Goal: Task Accomplishment & Management: Complete application form

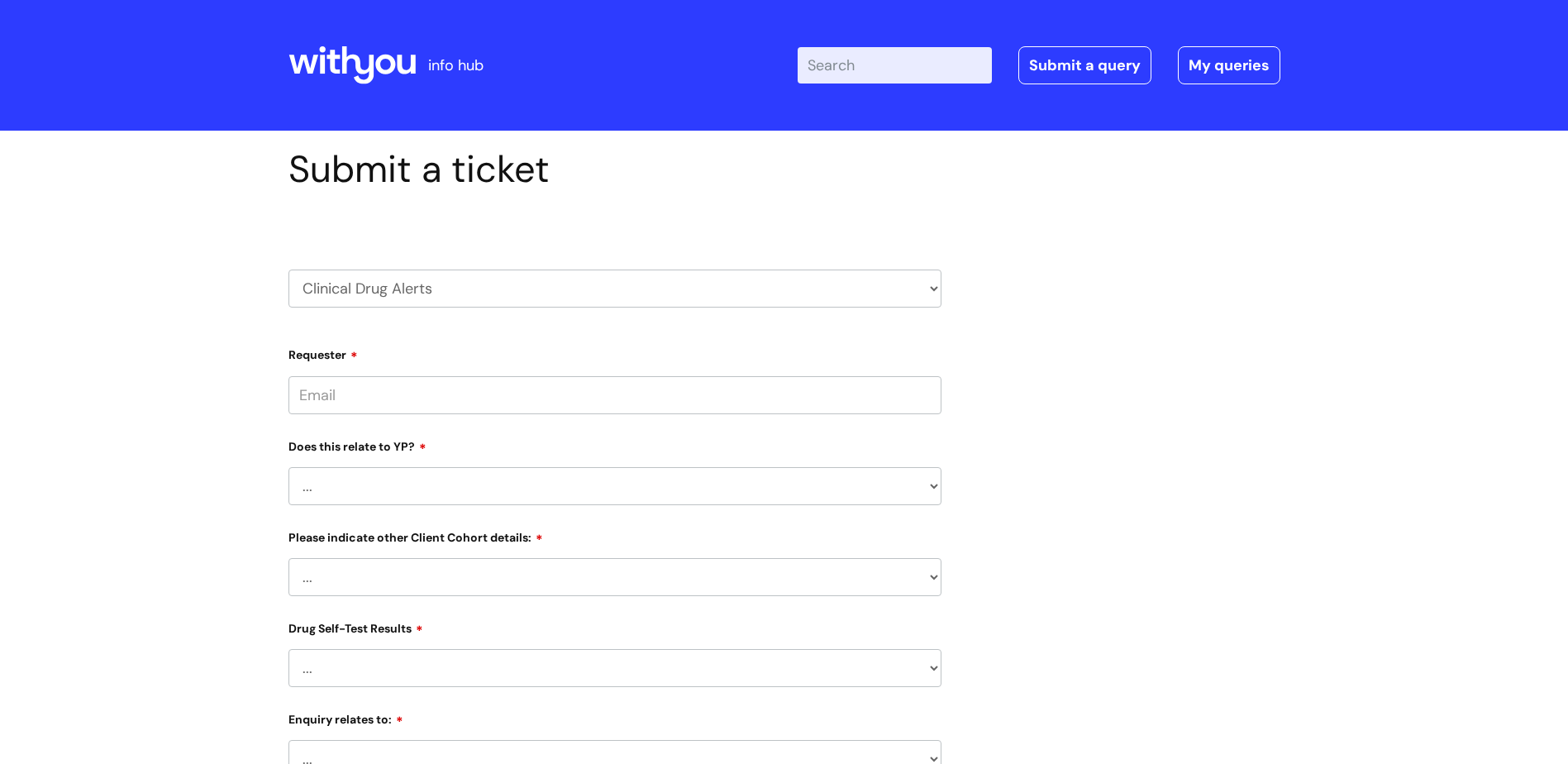
click at [397, 393] on input "Requester" at bounding box center [615, 394] width 653 height 38
type input "sally.johnson@wearewithyou.org.uk"
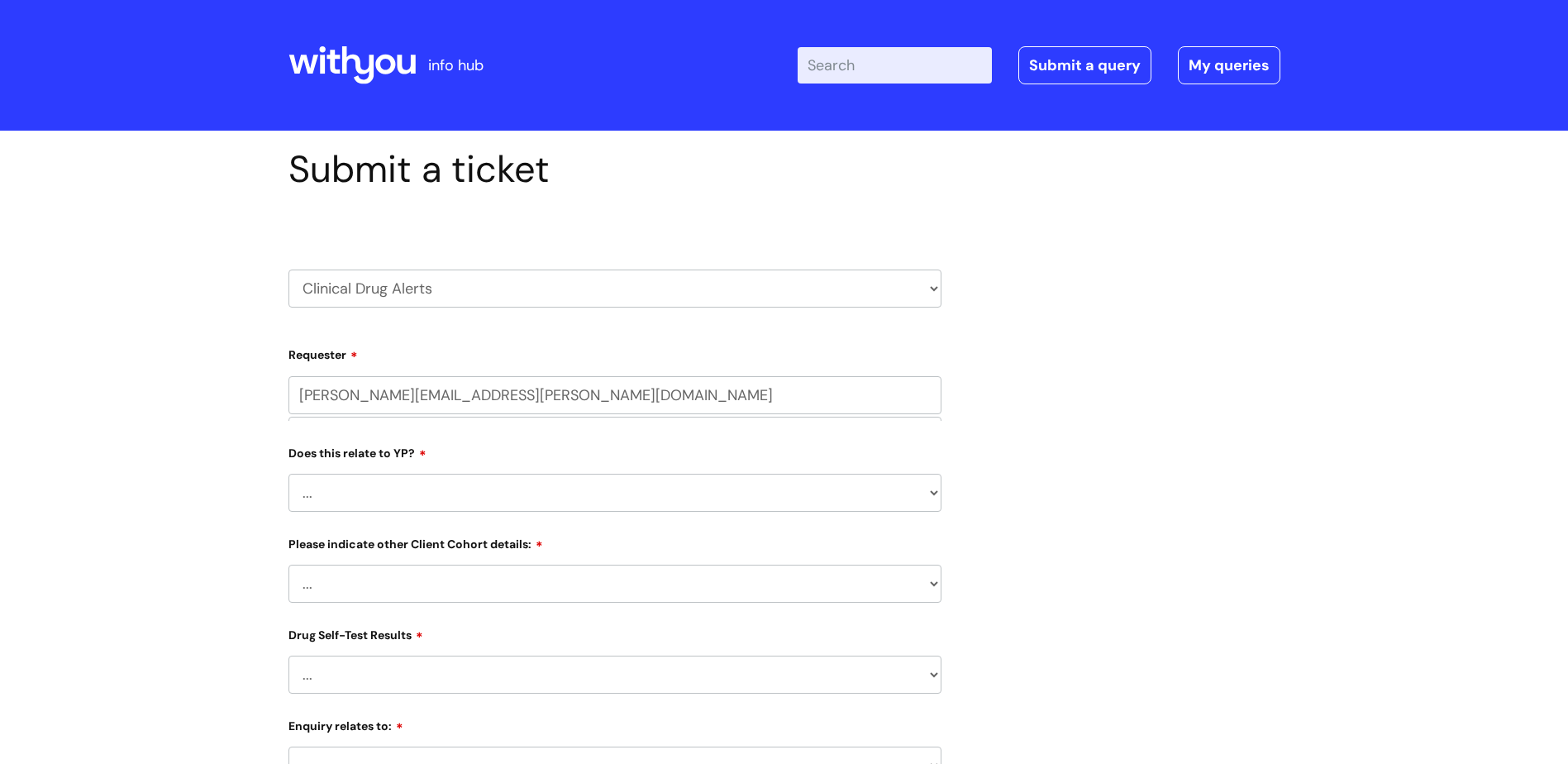
click at [431, 487] on select "... No Yes" at bounding box center [615, 492] width 653 height 38
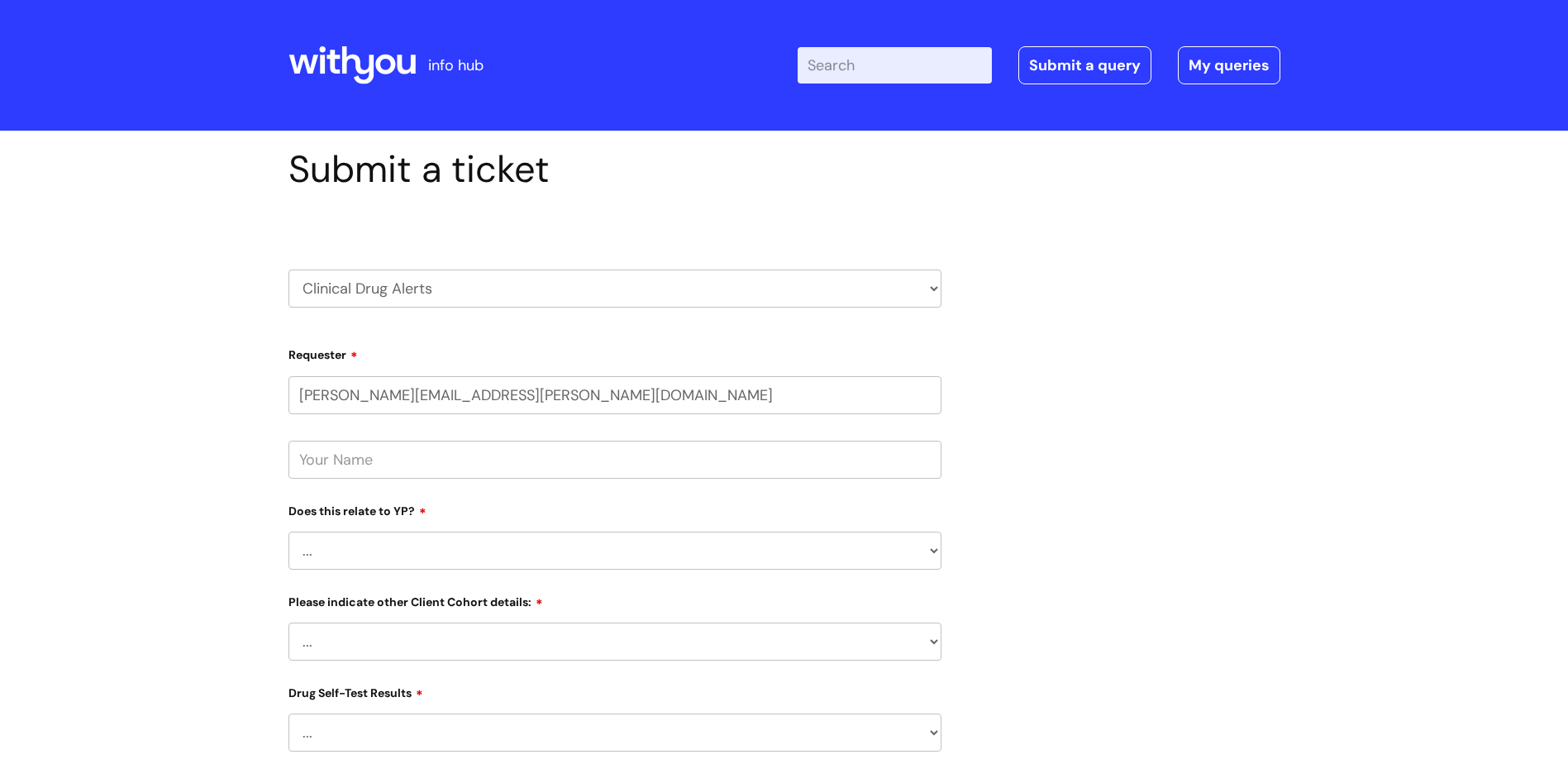
select select "No"
click at [289, 532] on select "... No Yes" at bounding box center [615, 551] width 653 height 38
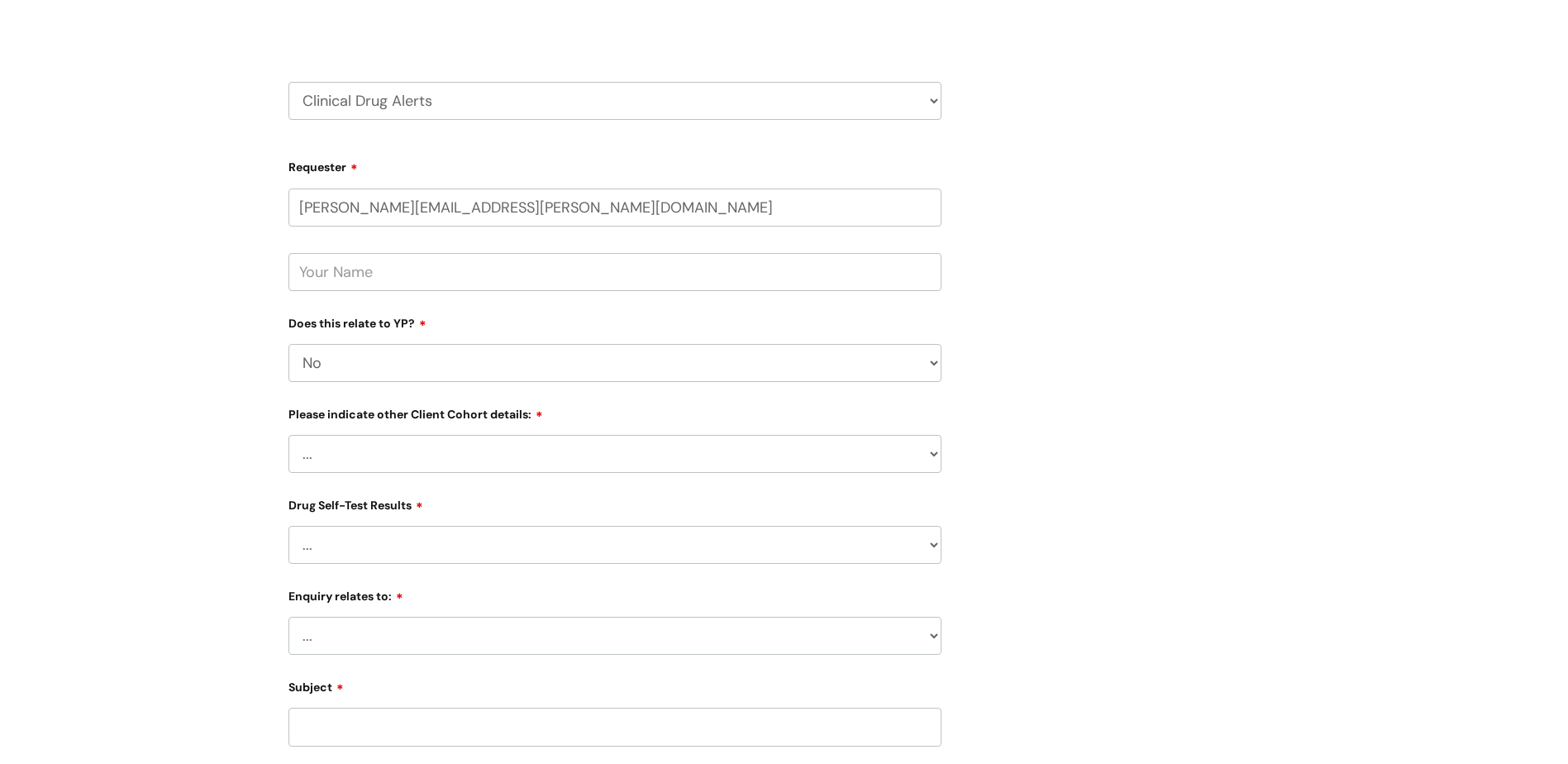
scroll to position [248, 0]
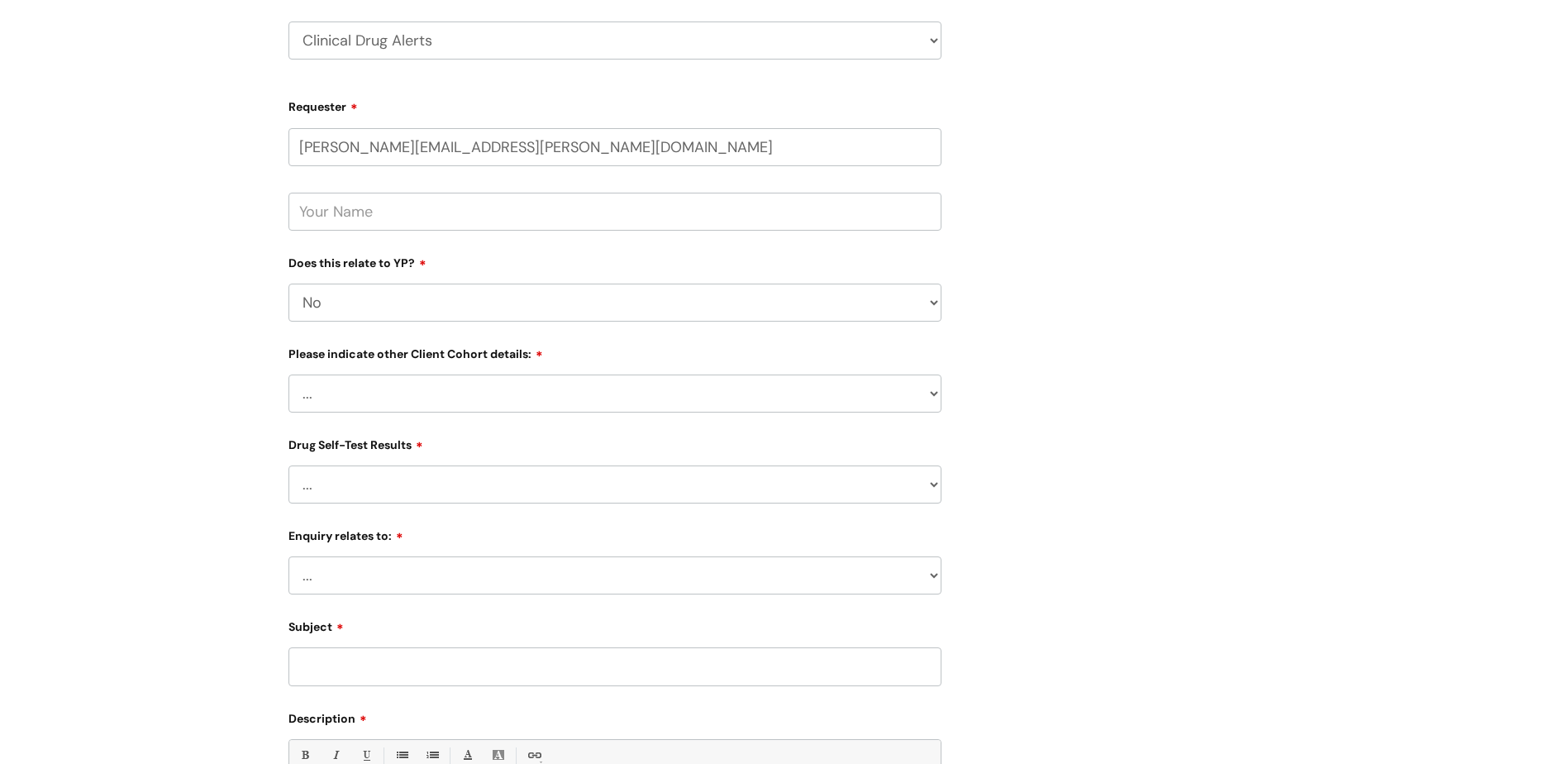
click at [492, 394] on select "... Related to Adult D&A Related to Prison/Secure Setting Related to Residentia…" at bounding box center [615, 393] width 653 height 38
select select "Related to Prison/Secure Setting"
click at [289, 375] on select "... Related to Adult D&A Related to Prison/Secure Setting Related to Residentia…" at bounding box center [615, 393] width 653 height 38
click at [463, 491] on select "... No Yes - Heroin tested Yes - Crack tested Yes - Ketamine tested Yes - Cocai…" at bounding box center [615, 484] width 653 height 38
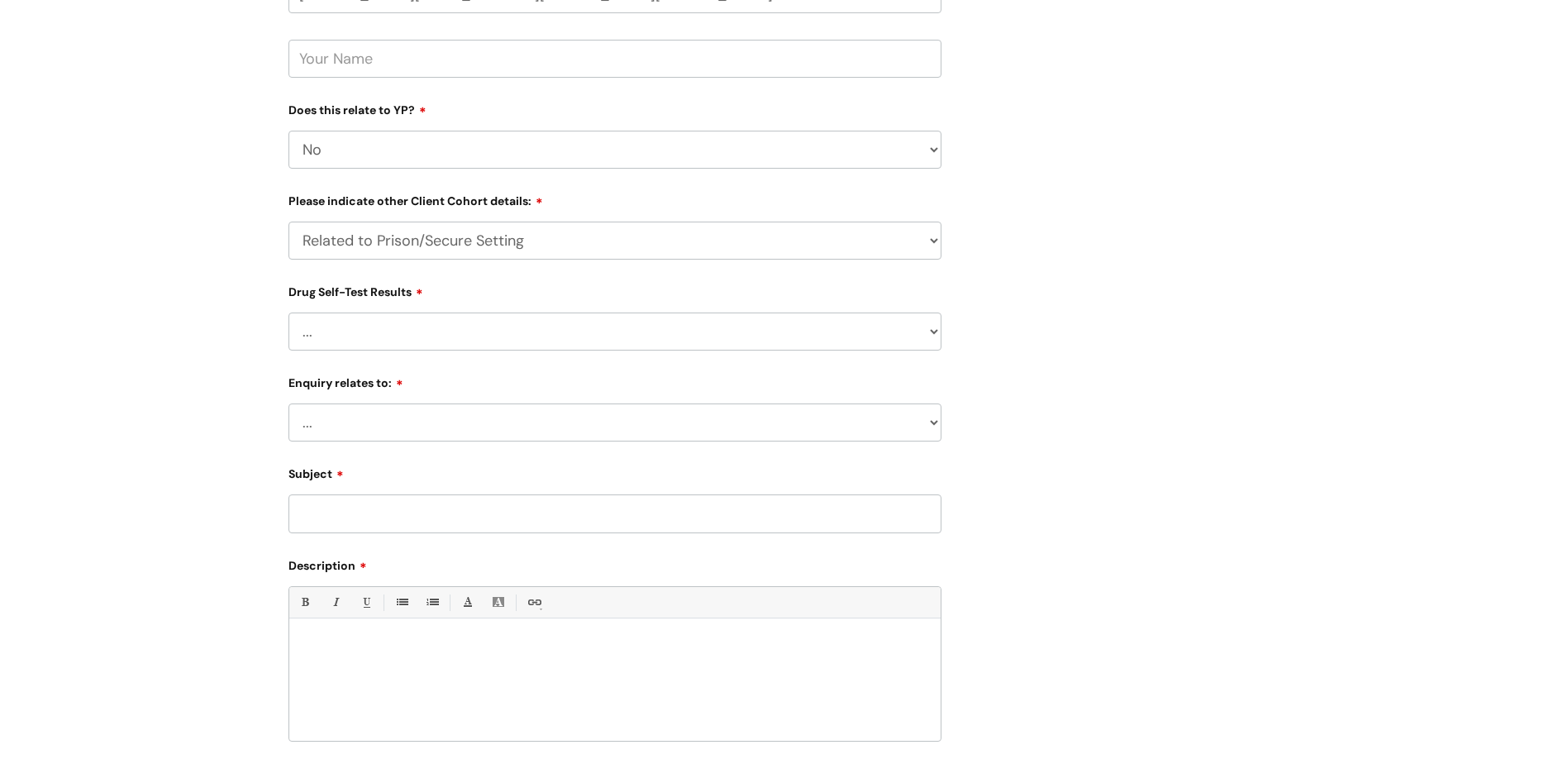
scroll to position [413, 0]
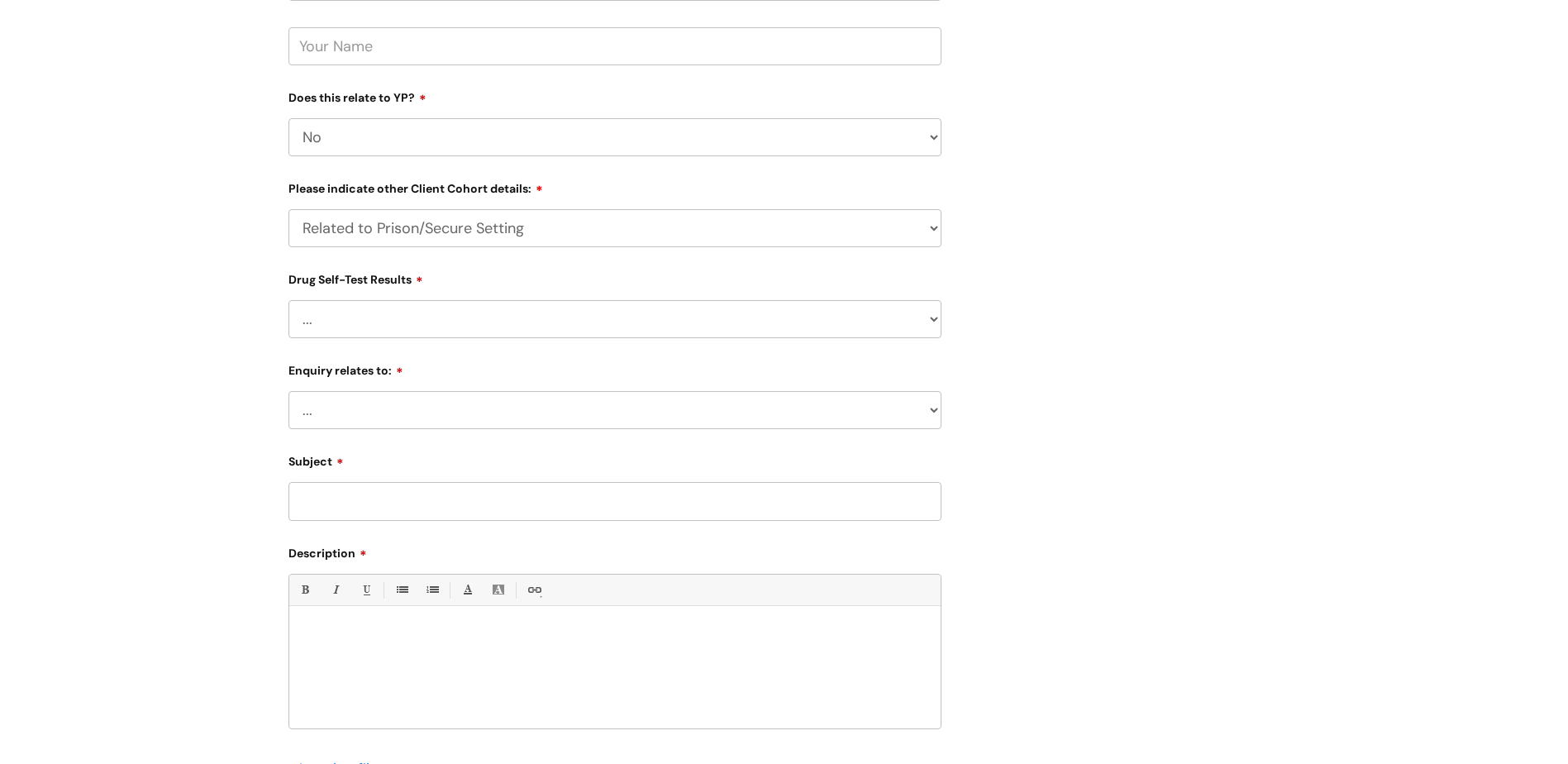
click at [421, 318] on select "... No Yes - Heroin tested Yes - Crack tested Yes - Ketamine tested Yes - Cocai…" at bounding box center [615, 319] width 653 height 38
click at [289, 300] on select "... No Yes - Heroin tested Yes - Crack tested Yes - Ketamine tested Yes - Cocai…" at bounding box center [615, 319] width 653 height 38
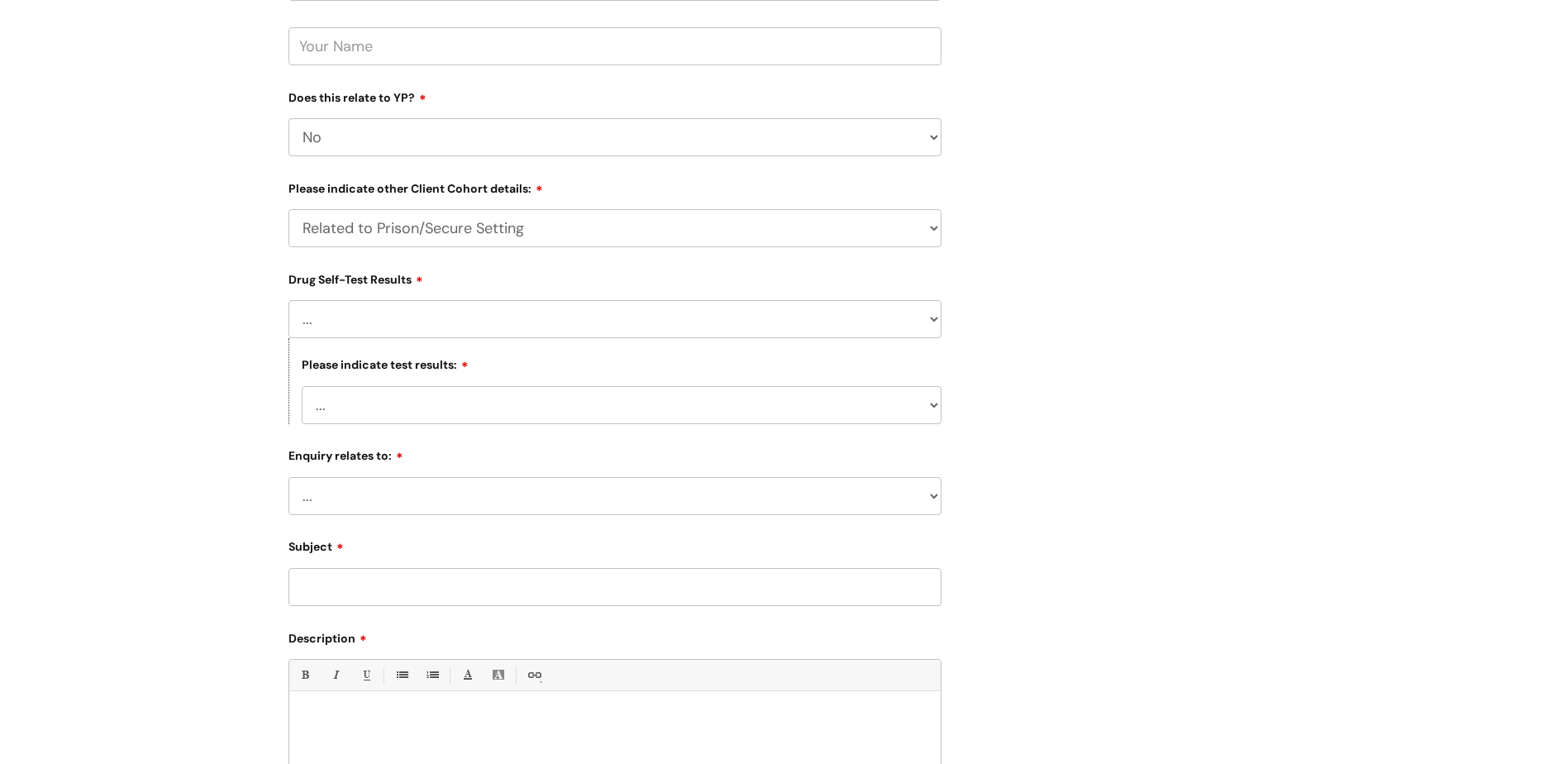
click at [928, 320] on select "... No Yes - Heroin tested Yes - Crack tested Yes - Ketamine tested Yes - Cocai…" at bounding box center [615, 319] width 653 height 38
click at [561, 331] on select "... No Yes - Heroin tested Yes - Crack tested Yes - Ketamine tested Yes - Cocai…" at bounding box center [615, 319] width 653 height 38
select select "No"
click at [289, 300] on select "... No Yes - Heroin tested Yes - Crack tested Yes - Ketamine tested Yes - Cocai…" at bounding box center [615, 319] width 653 height 38
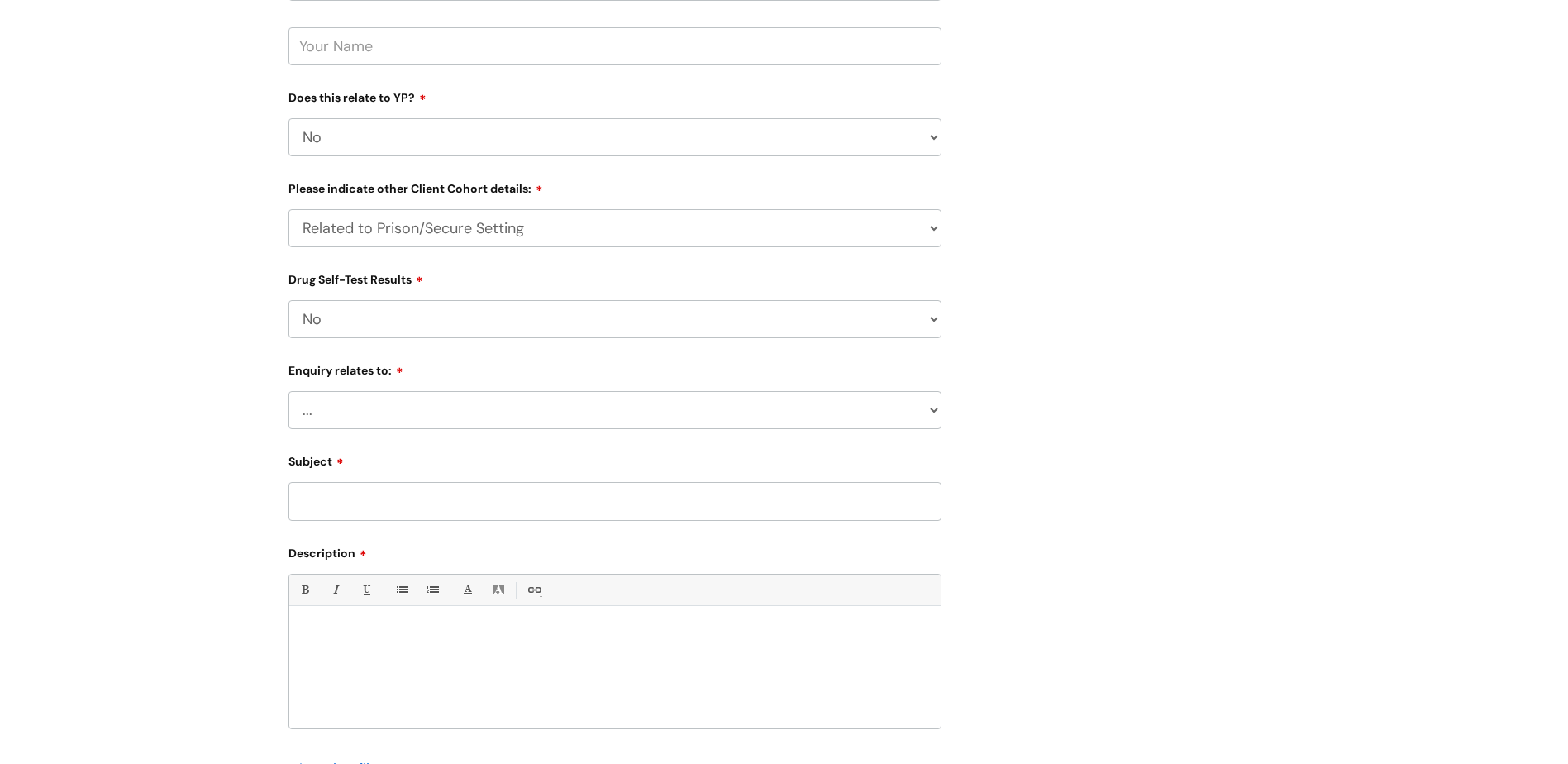
click at [438, 418] on select "... Information received from a Client Information received from Other Overdose…" at bounding box center [615, 409] width 653 height 38
select select "Information received from Other"
click at [289, 390] on select "... Information received from a Client Information received from Other Overdose…" at bounding box center [615, 409] width 653 height 38
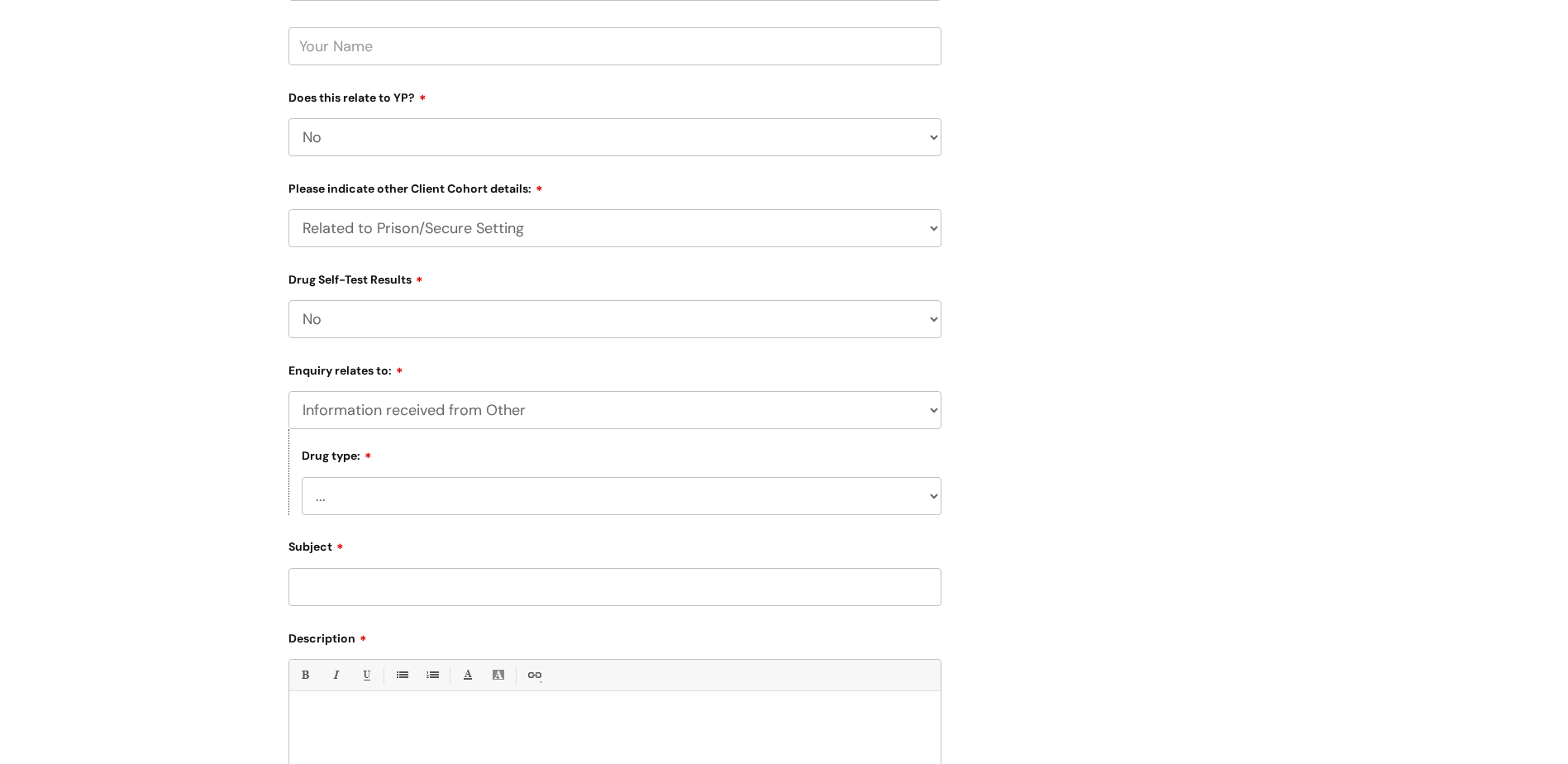
click at [466, 493] on select "... Heroin Monkey Dust Cocaine Fentanyl Oxycodone Xylazine Benzodiazepines Nita…" at bounding box center [621, 495] width 640 height 38
select select "Heroin"
click at [302, 476] on select "... Heroin Monkey Dust Cocaine Fentanyl Oxycodone Xylazine Benzodiazepines Nita…" at bounding box center [621, 495] width 640 height 38
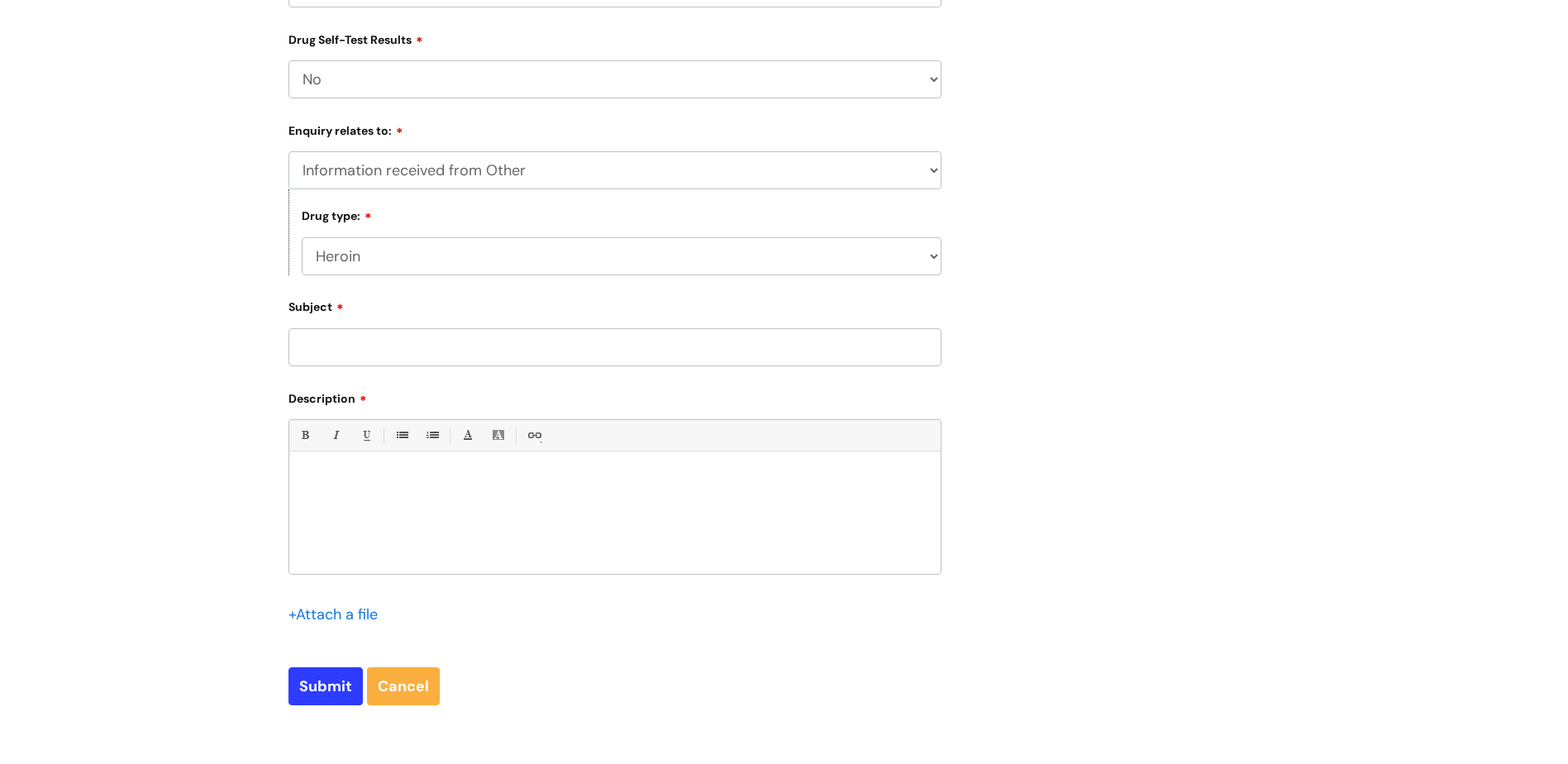
scroll to position [661, 0]
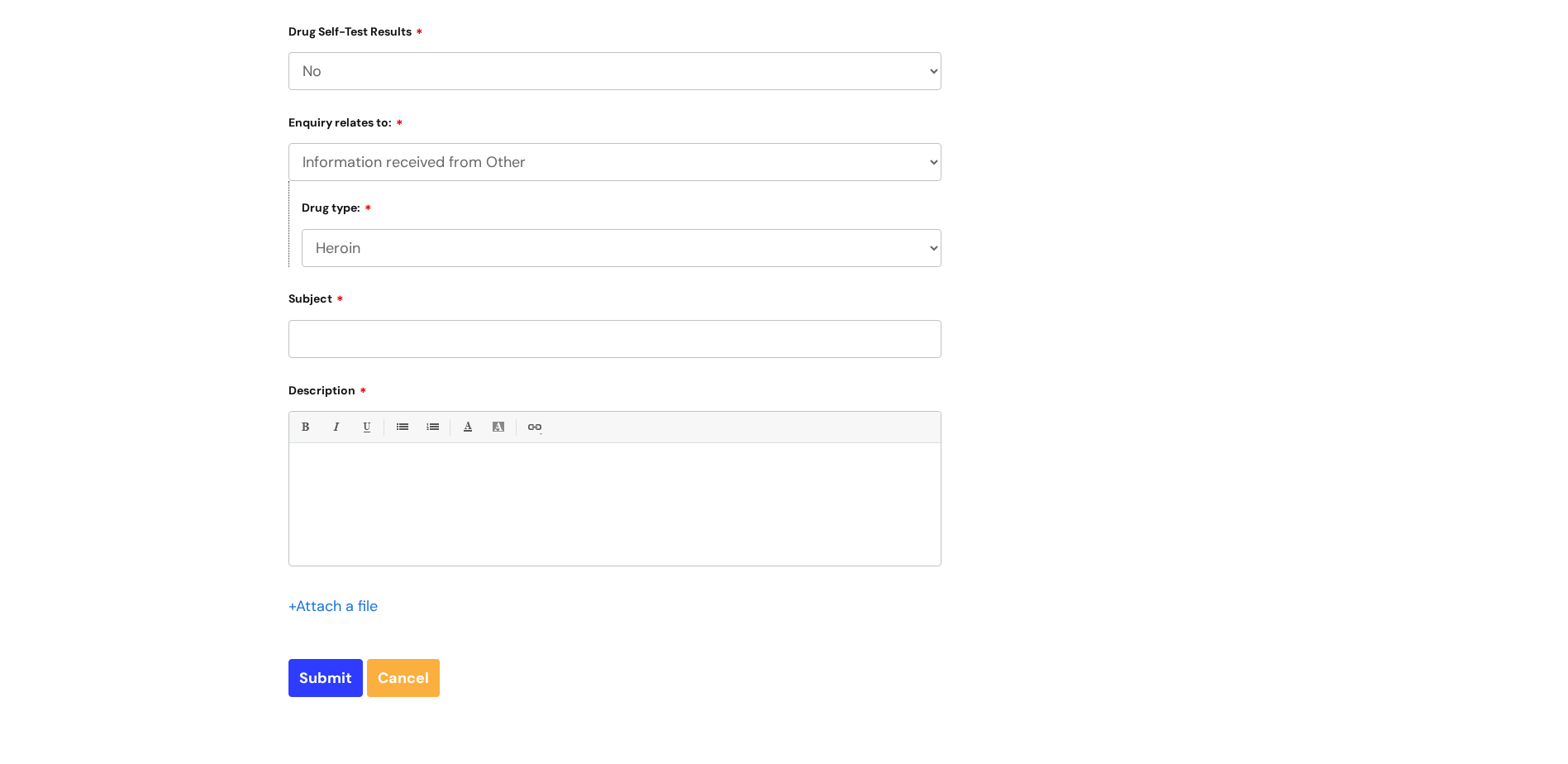
click at [370, 336] on input "Subject" at bounding box center [615, 339] width 653 height 38
click at [349, 338] on input "Subject" at bounding box center [615, 339] width 653 height 38
click at [357, 342] on input "drug aler boston" at bounding box center [615, 339] width 653 height 38
type input "drug alert boston"
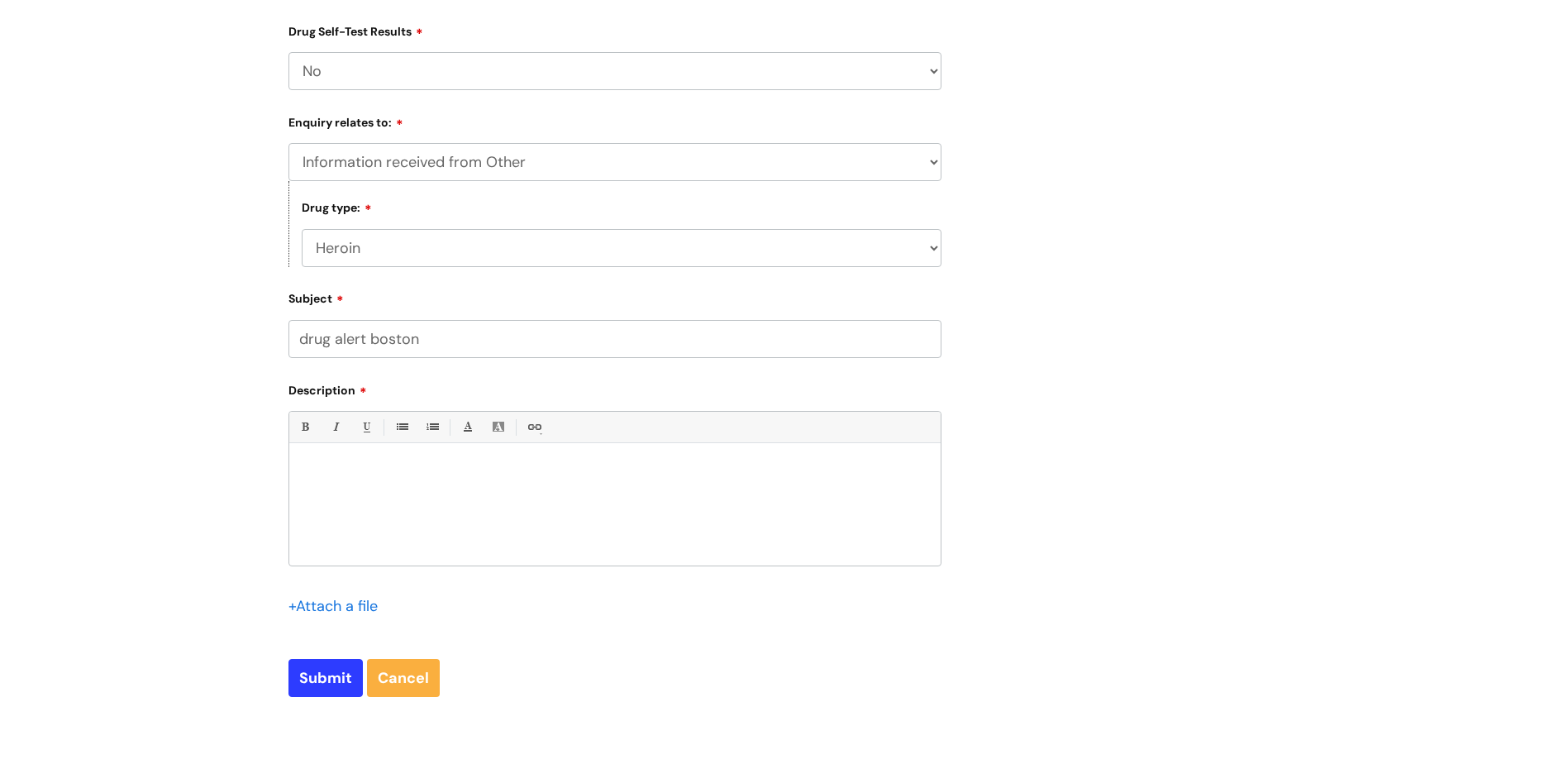
click at [340, 463] on div at bounding box center [615, 508] width 652 height 114
click at [340, 598] on input "file" at bounding box center [330, 605] width 83 height 21
click at [345, 608] on input "file" at bounding box center [330, 605] width 83 height 21
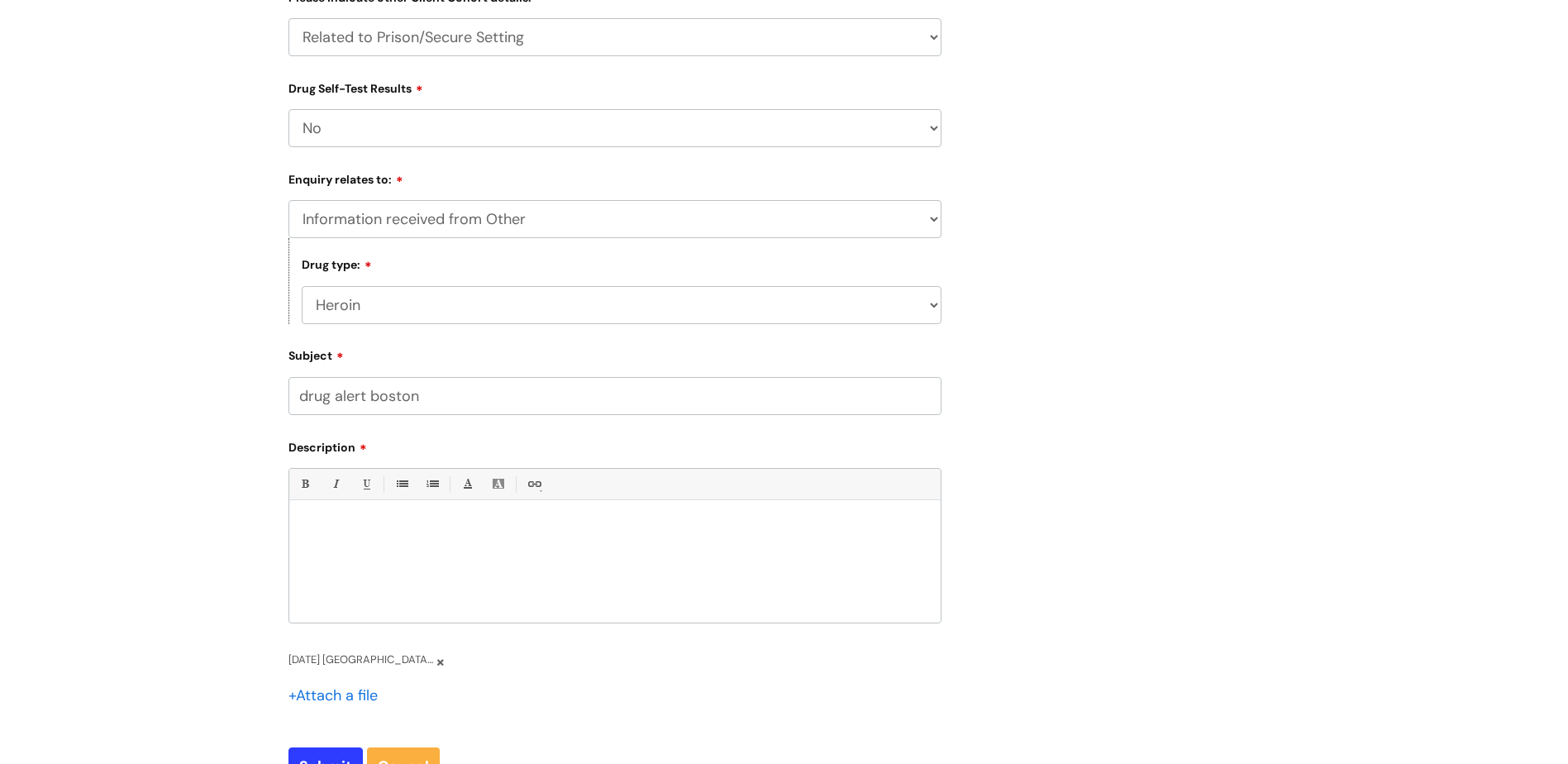
scroll to position [578, 0]
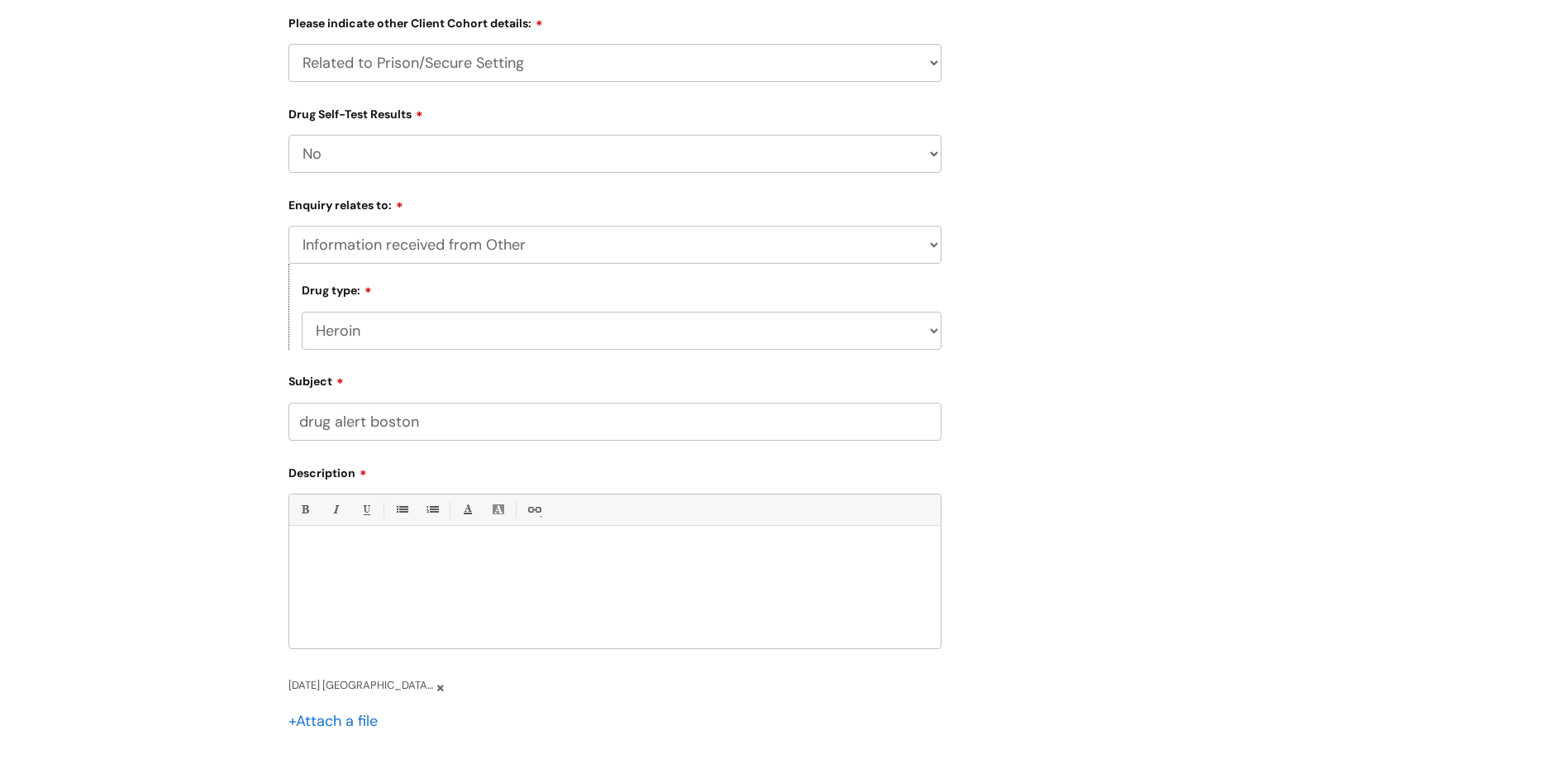
click at [356, 534] on div at bounding box center [615, 590] width 652 height 114
paste div
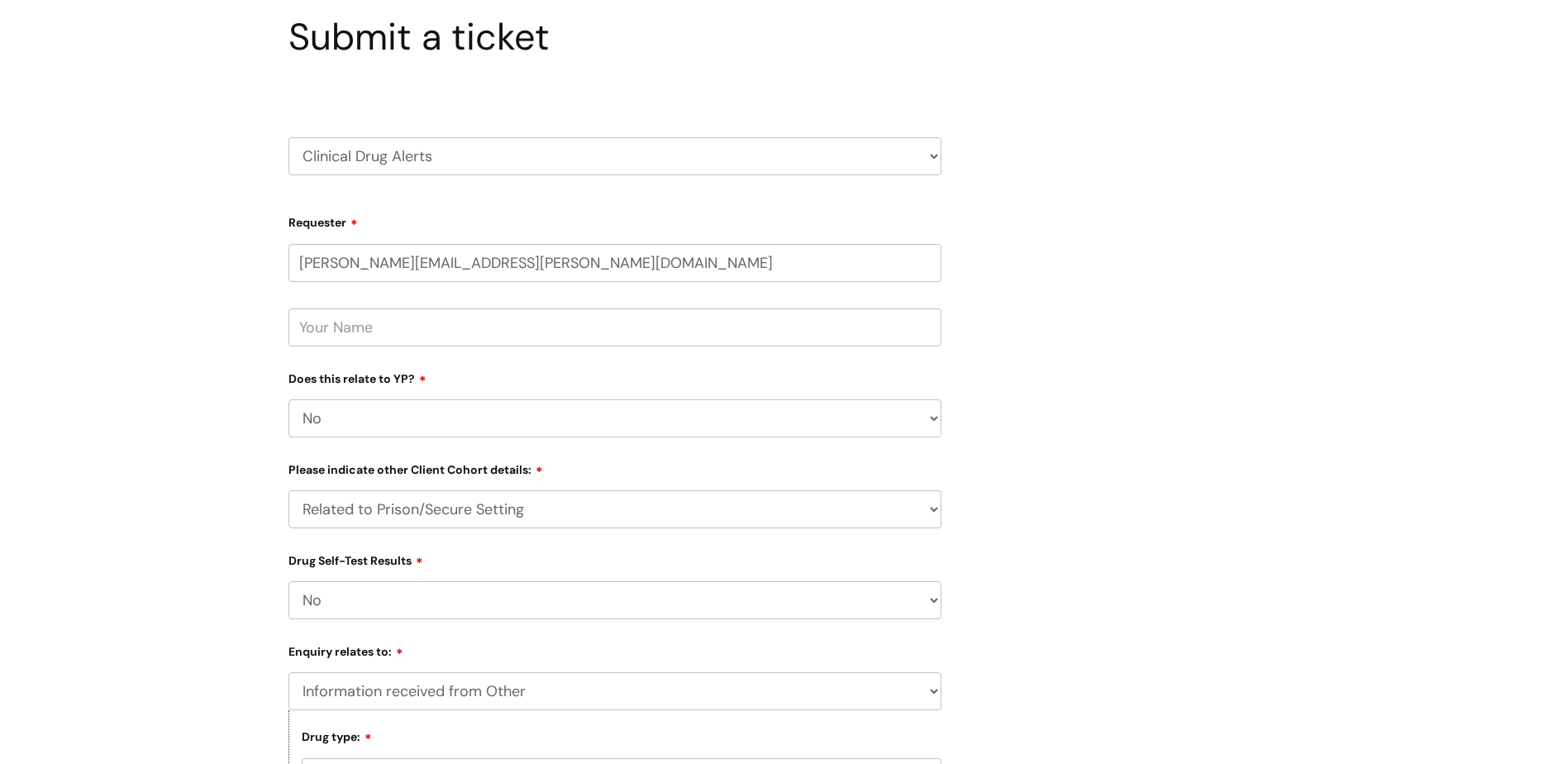
scroll to position [83, 0]
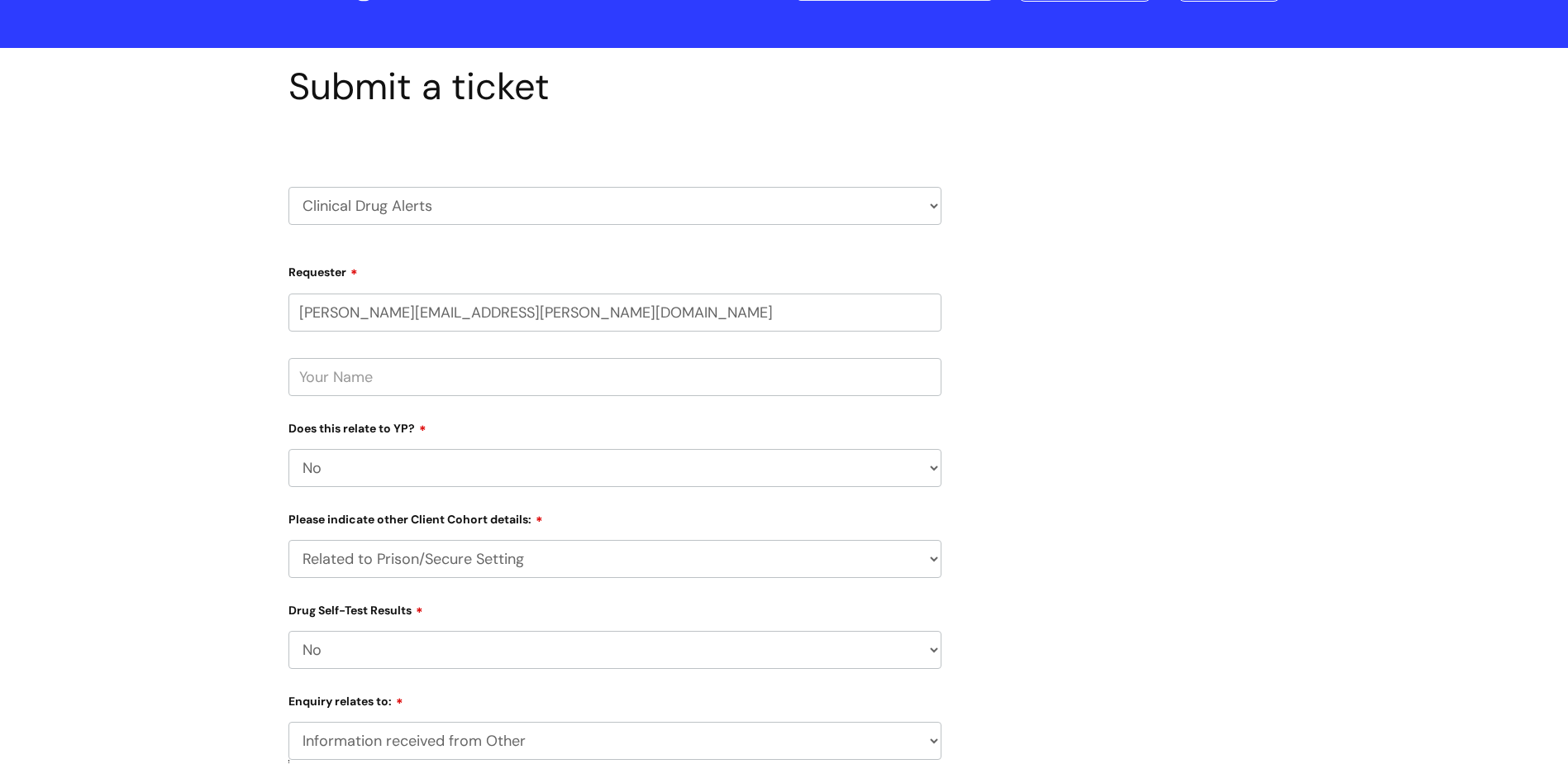
click at [371, 377] on input "text" at bounding box center [615, 377] width 653 height 38
type input "Sally Johnson"
click at [364, 478] on select "... No Yes" at bounding box center [615, 467] width 653 height 38
click at [289, 449] on select "... No Yes" at bounding box center [615, 467] width 653 height 38
click at [376, 467] on select "... No Yes" at bounding box center [615, 467] width 653 height 38
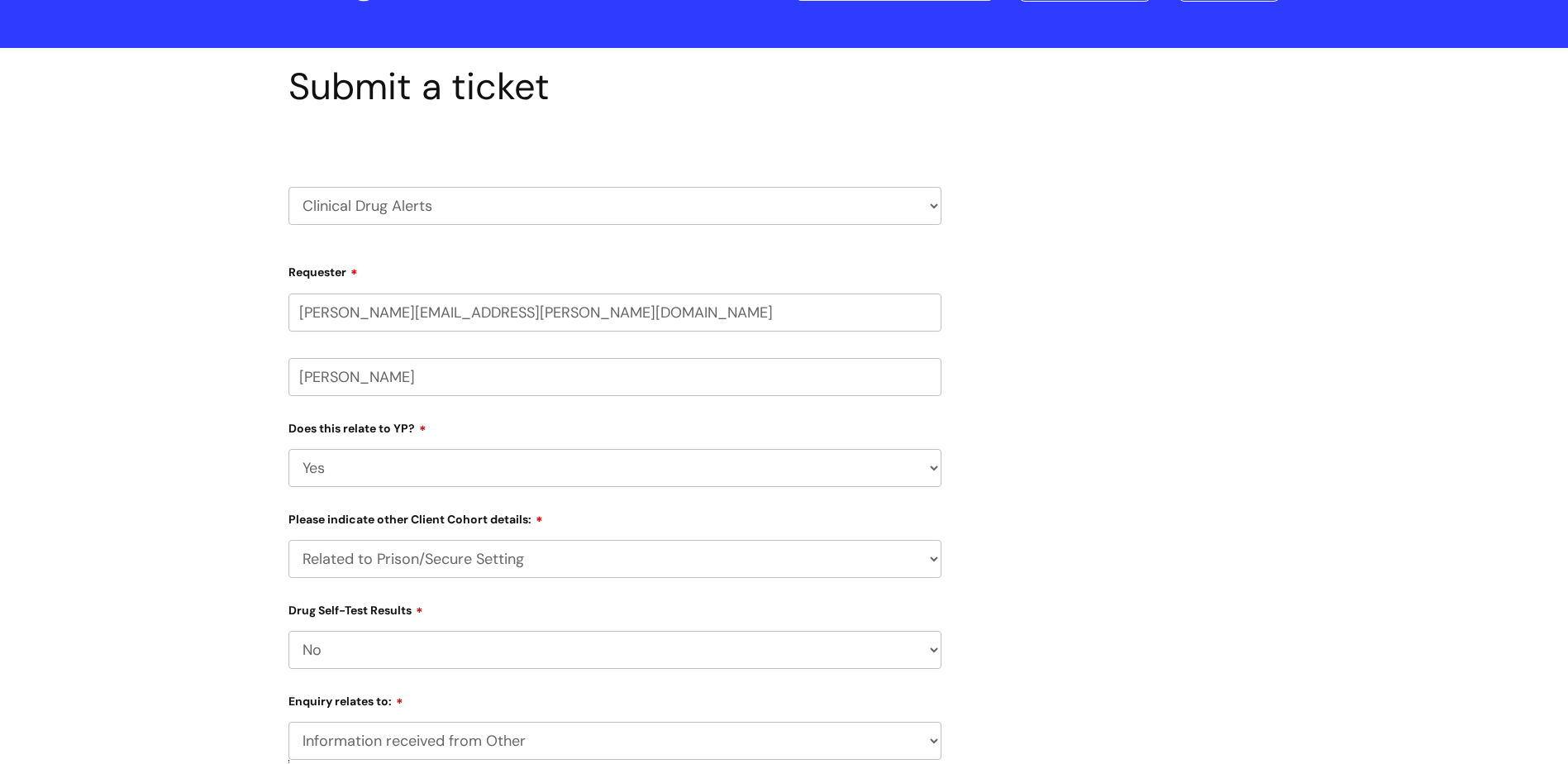
select select "No"
click at [289, 449] on select "... No Yes" at bounding box center [615, 467] width 653 height 38
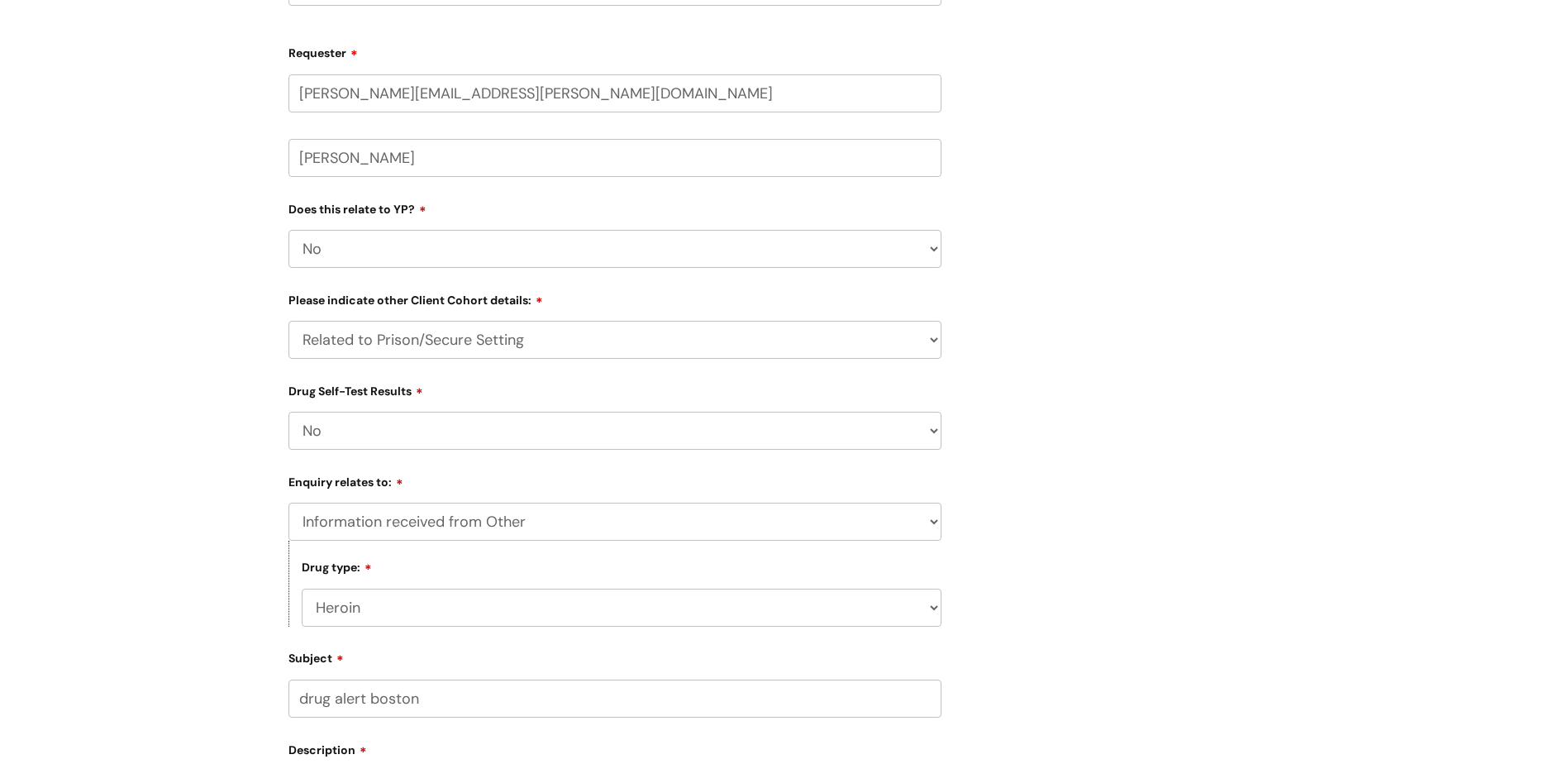
scroll to position [330, 0]
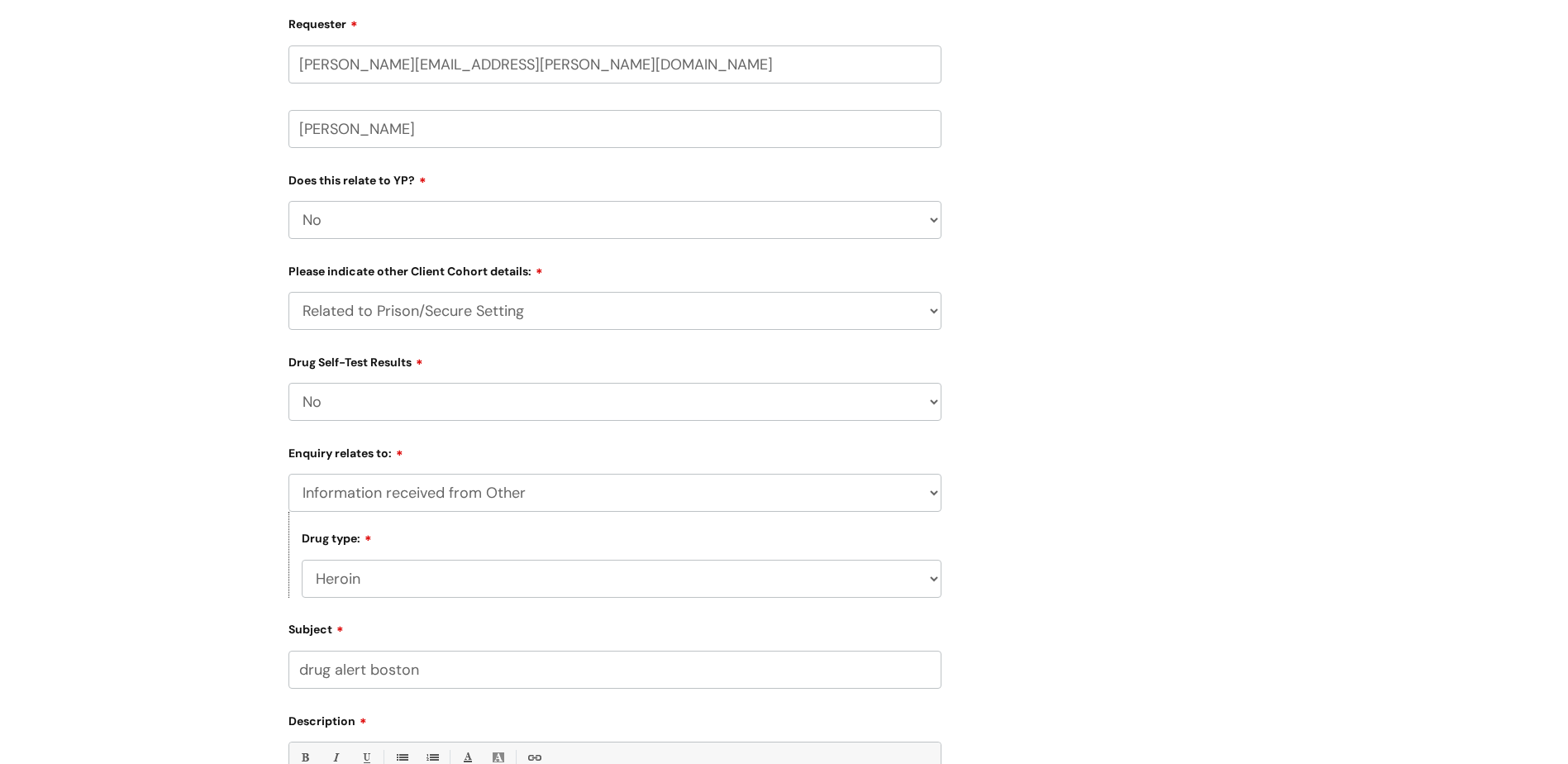
click at [622, 313] on select "... Related to Adult D&A Related to Prison/Secure Setting Related to Residentia…" at bounding box center [615, 310] width 653 height 38
click at [289, 292] on select "... Related to Adult D&A Related to Prison/Secure Setting Related to Residentia…" at bounding box center [615, 310] width 653 height 38
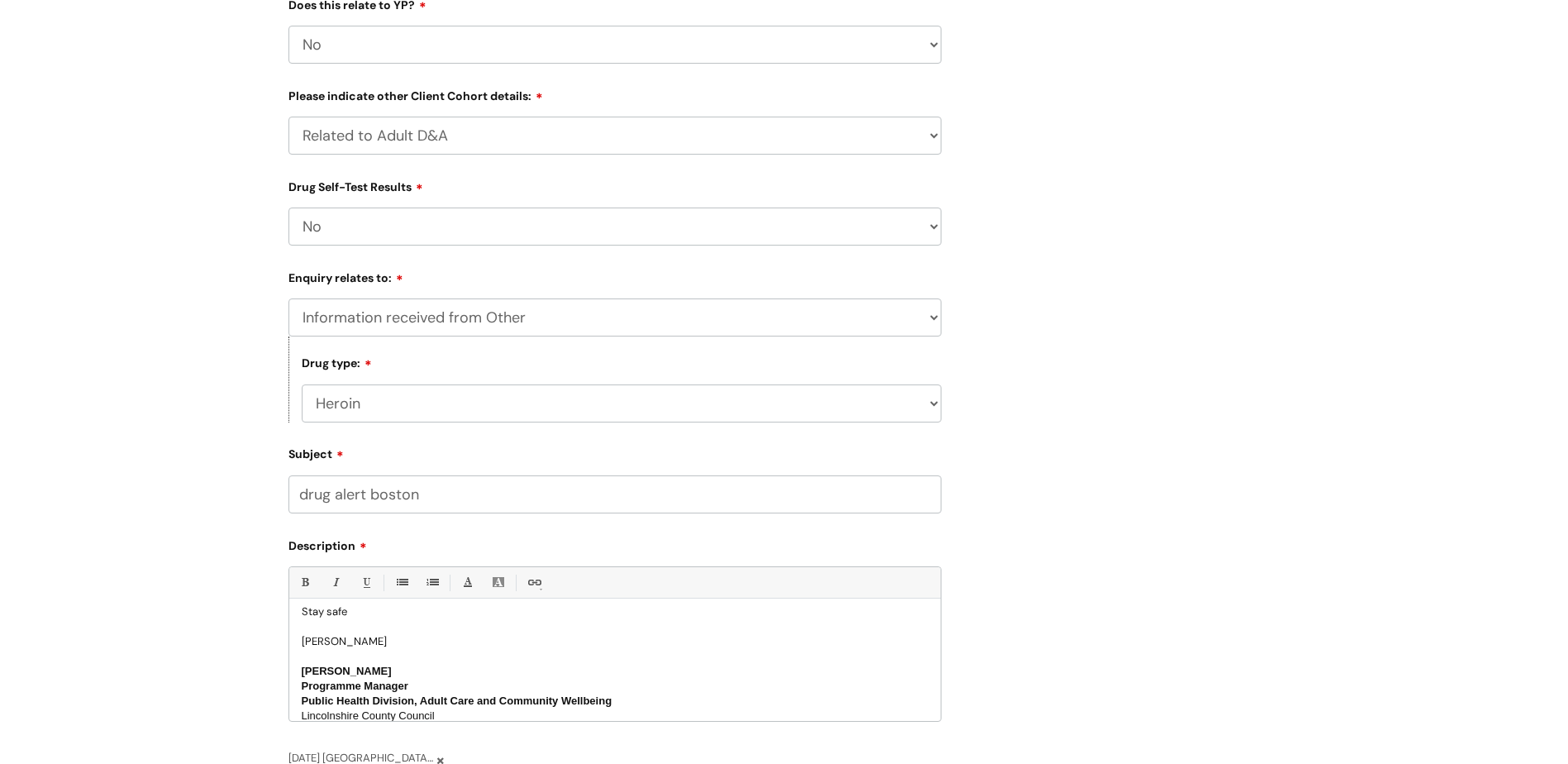
scroll to position [413, 0]
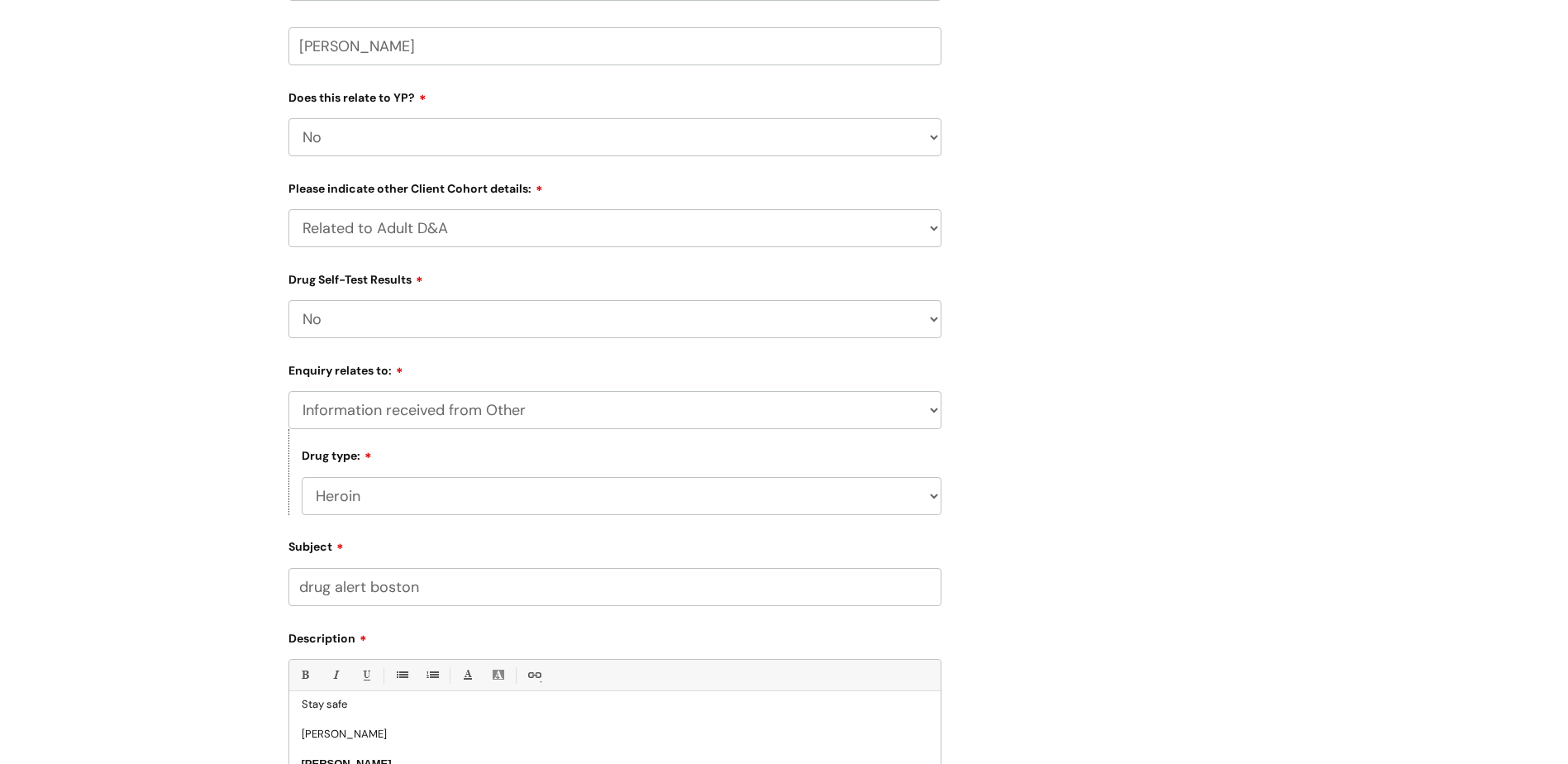
click at [483, 221] on select "... Related to Adult D&A Related to Prison/Secure Setting Related to Residentia…" at bounding box center [615, 228] width 653 height 38
select select "Related to Prison/Secure Setting"
click at [289, 210] on select "... Related to Adult D&A Related to Prison/Secure Setting Related to Residentia…" at bounding box center [615, 228] width 653 height 38
click at [1107, 418] on div "Submit a ticket HR / People IT and Support Clinical Drug Alerts Finance Account…" at bounding box center [784, 368] width 1016 height 1268
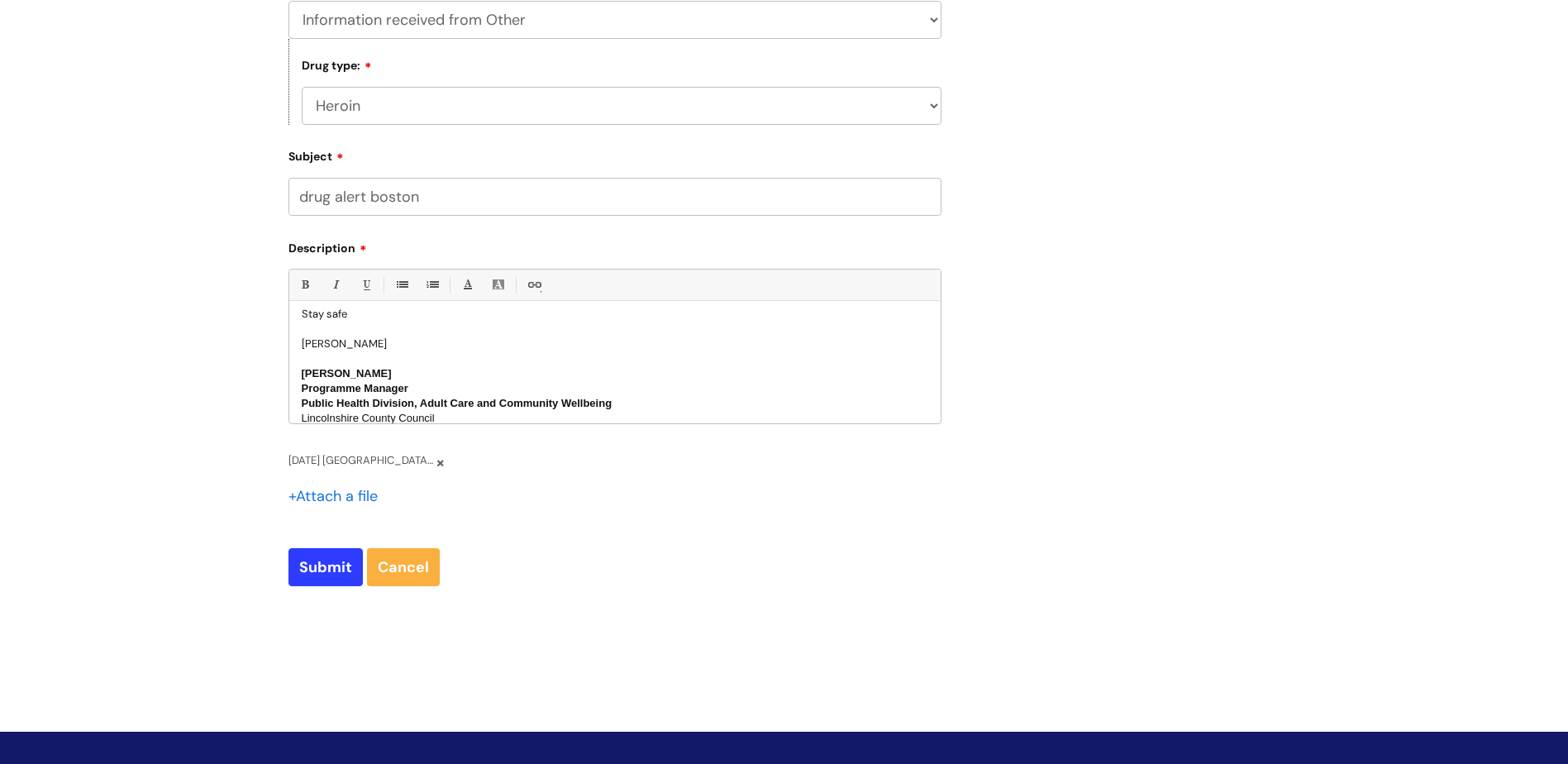
scroll to position [826, 0]
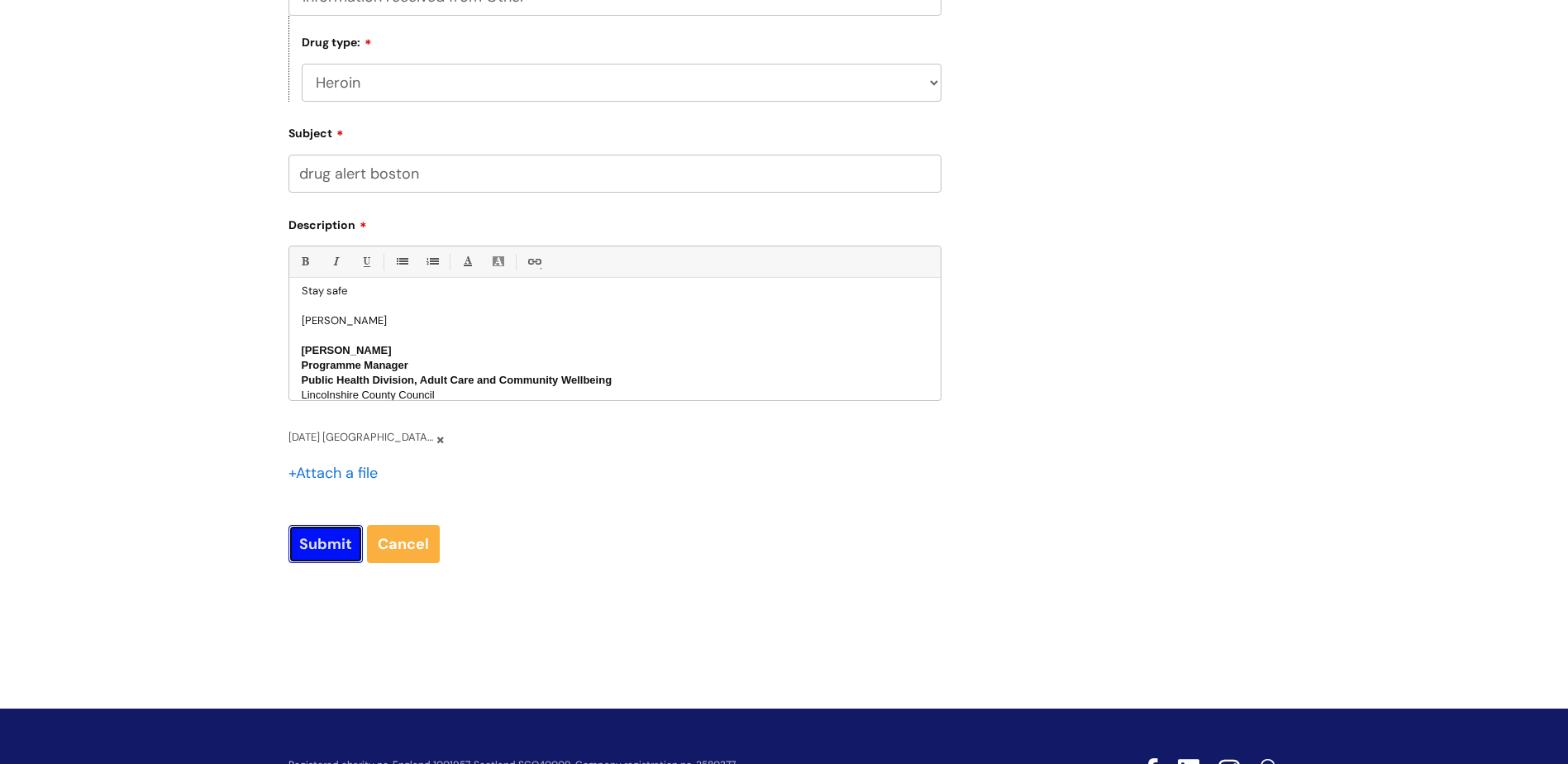
click at [315, 542] on input "Submit" at bounding box center [325, 544] width 74 height 38
type input "Please Wait..."
